Goal: Transaction & Acquisition: Purchase product/service

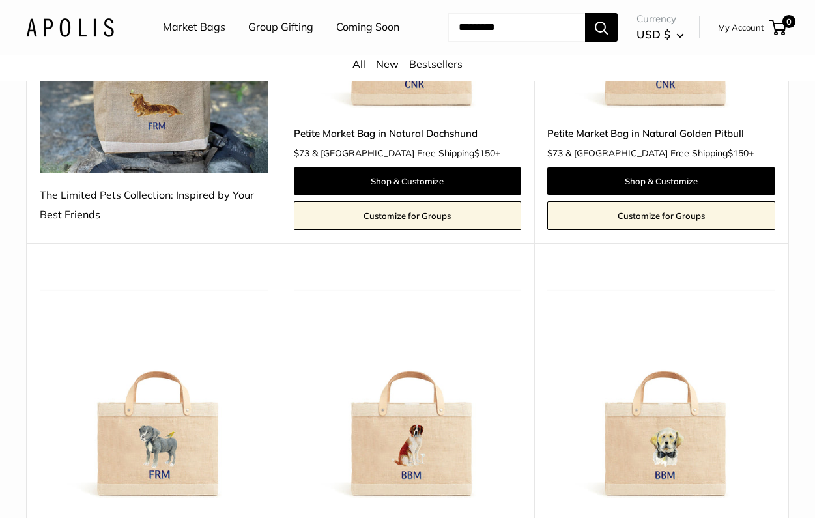
scroll to position [302, 0]
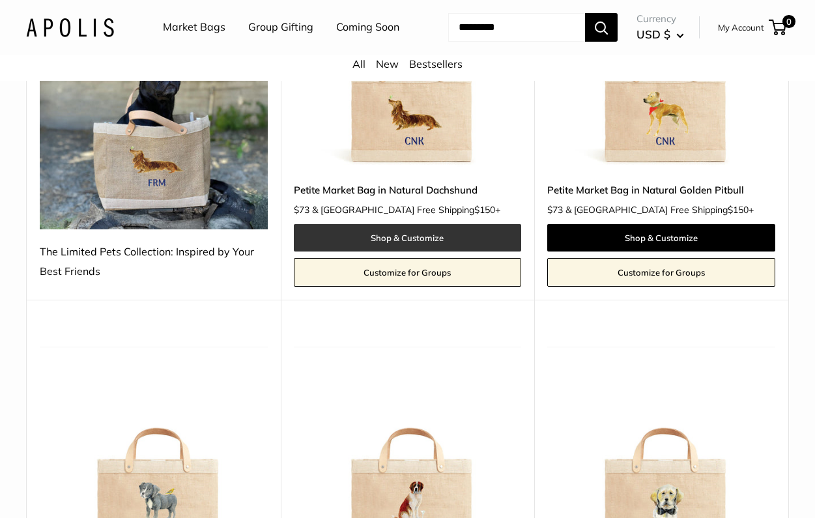
click at [405, 251] on link "Shop & Customize" at bounding box center [408, 237] width 228 height 27
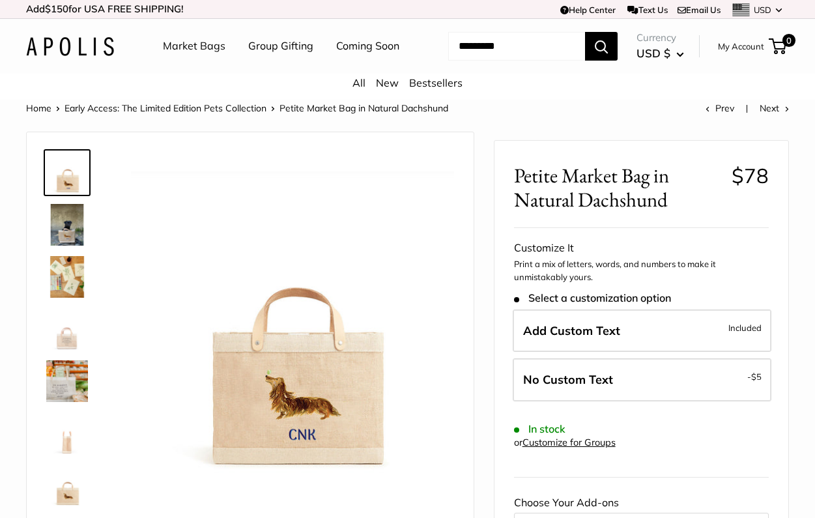
click at [63, 246] on img at bounding box center [67, 225] width 42 height 42
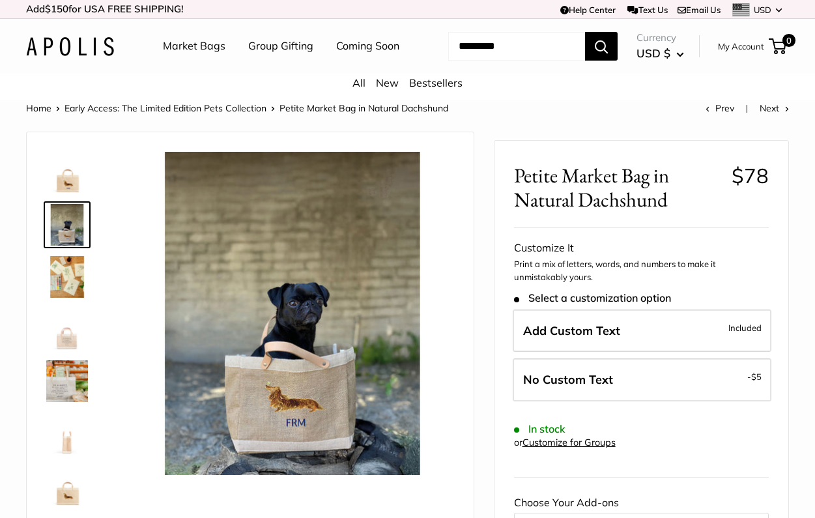
click at [70, 298] on img at bounding box center [67, 277] width 42 height 42
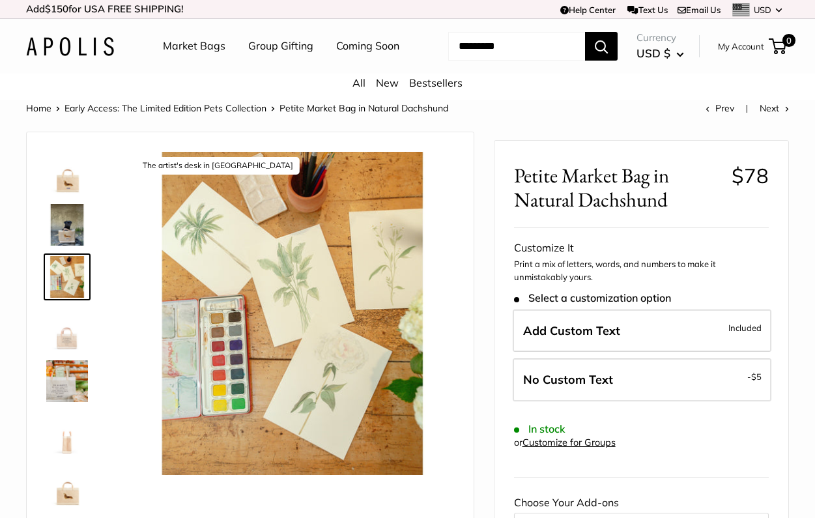
click at [77, 402] on img at bounding box center [67, 381] width 42 height 42
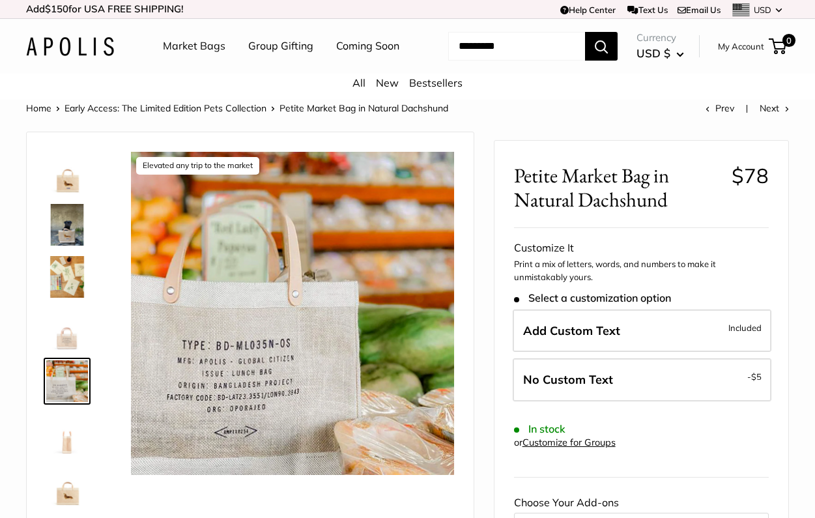
click at [74, 350] on img at bounding box center [67, 329] width 42 height 42
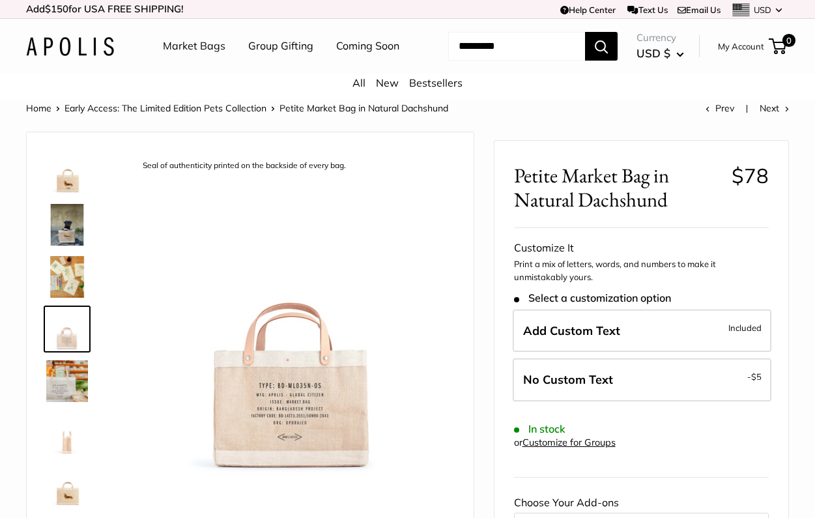
click at [75, 444] on div at bounding box center [72, 329] width 63 height 370
click at [75, 454] on img at bounding box center [67, 433] width 42 height 42
